Goal: Task Accomplishment & Management: Complete application form

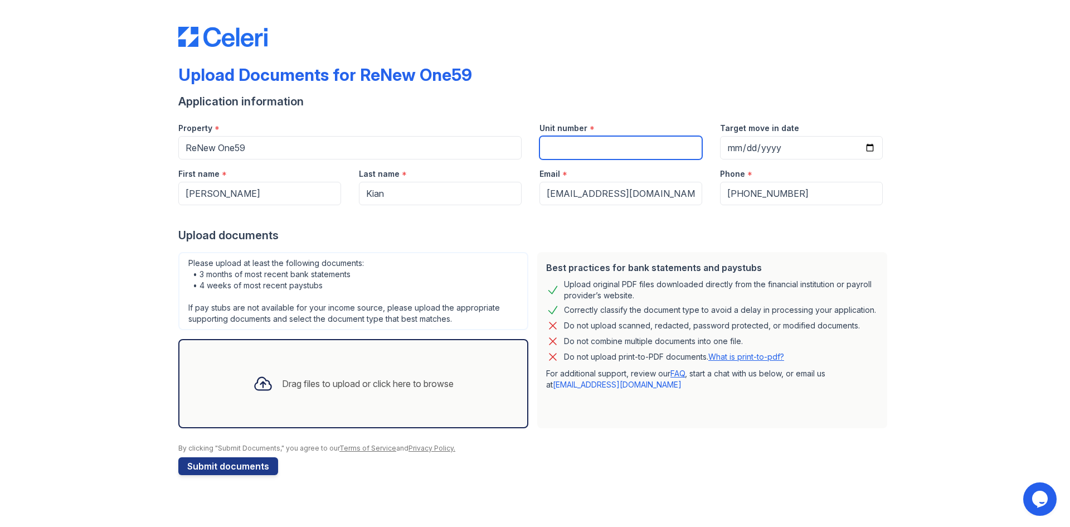
click at [605, 156] on input "Unit number" at bounding box center [620, 147] width 163 height 23
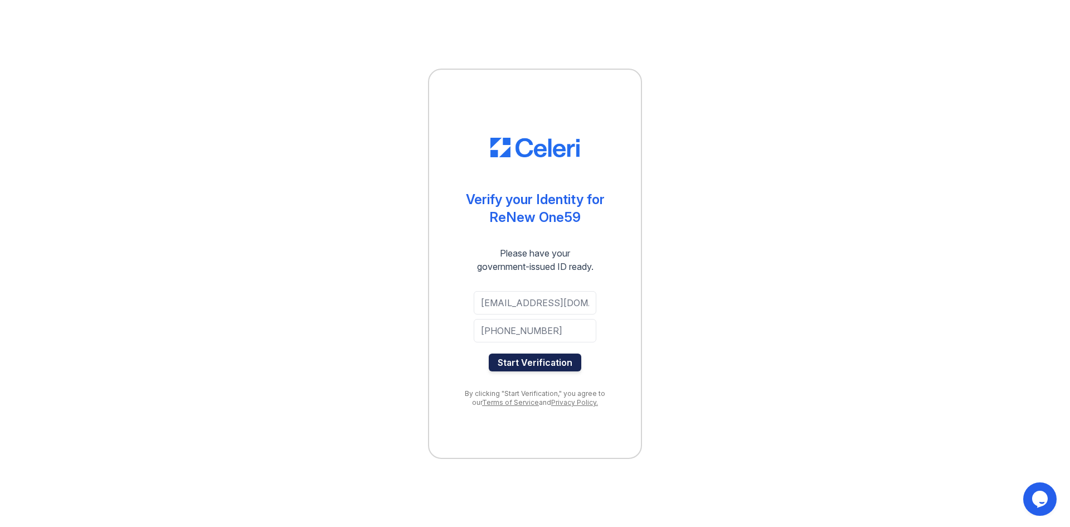
click at [568, 366] on button "Start Verification" at bounding box center [535, 362] width 93 height 18
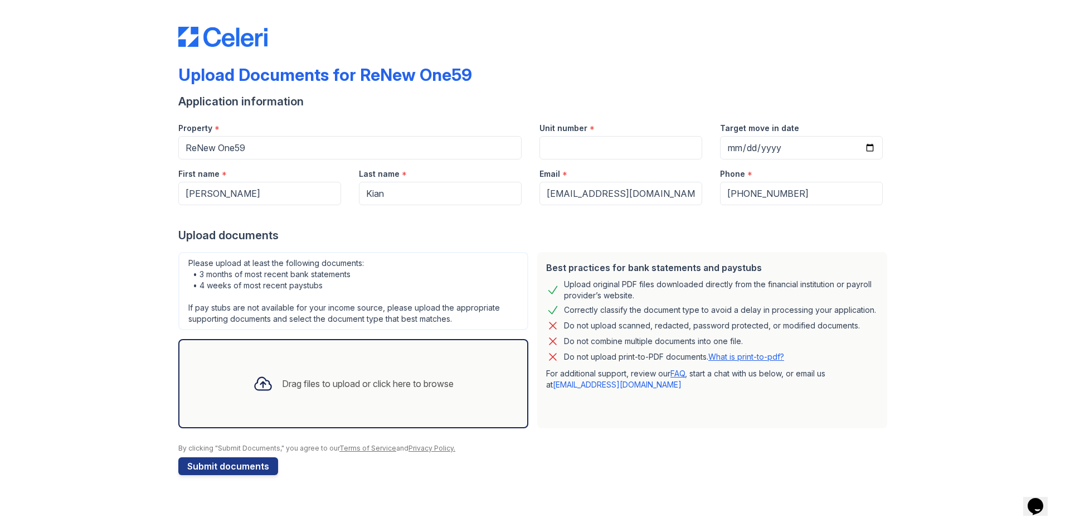
click at [627, 134] on div "Unit number *" at bounding box center [620, 125] width 163 height 22
click at [627, 136] on input "Unit number" at bounding box center [620, 147] width 163 height 23
click at [627, 142] on input "Unit number" at bounding box center [620, 147] width 163 height 23
